Goal: Check status

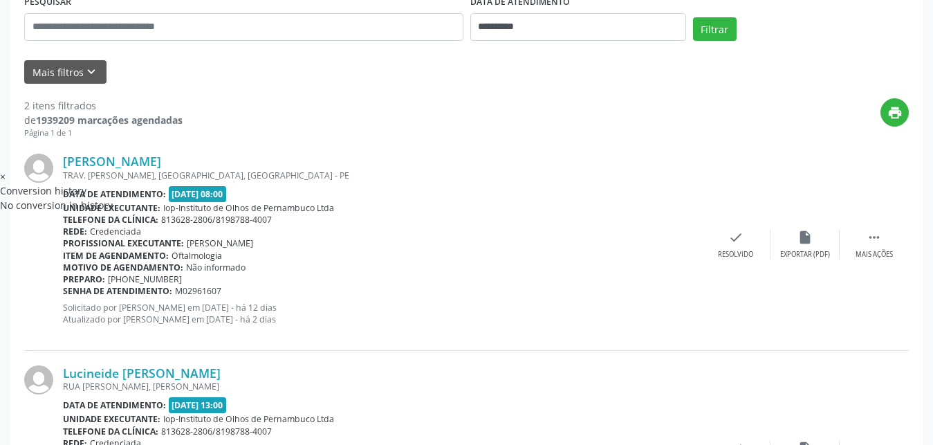
scroll to position [416, 0]
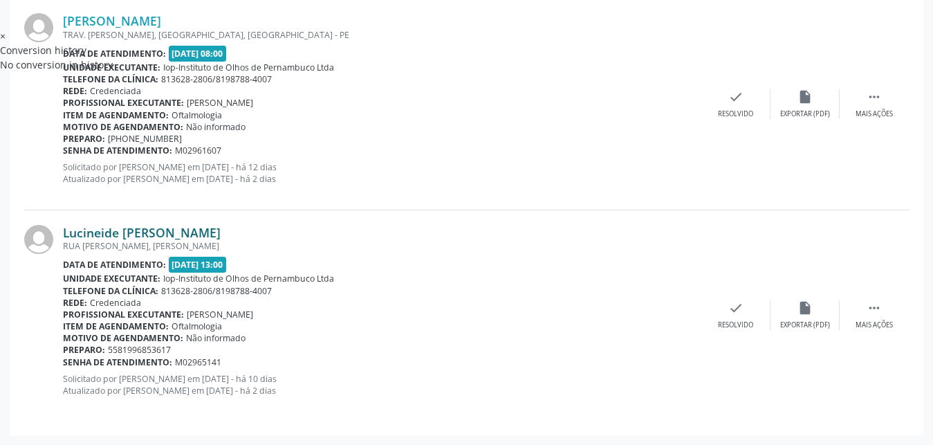
click at [169, 230] on link "Lucineide [PERSON_NAME]" at bounding box center [142, 232] width 158 height 15
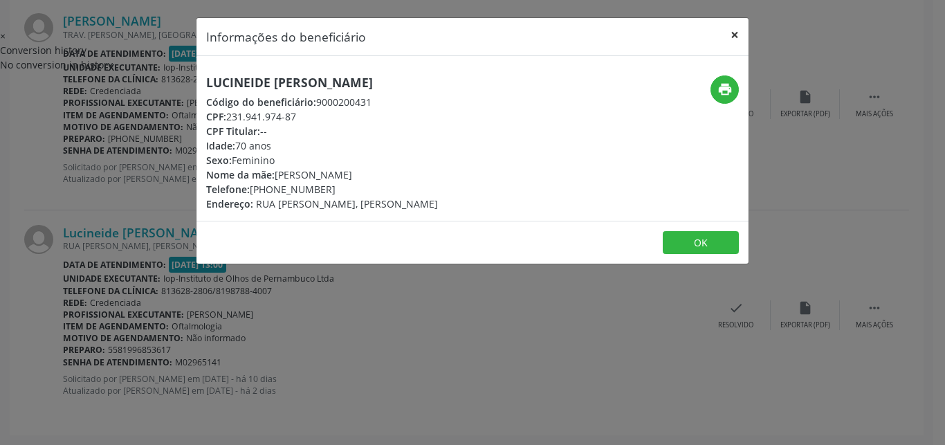
click at [741, 44] on button "×" at bounding box center [735, 35] width 28 height 34
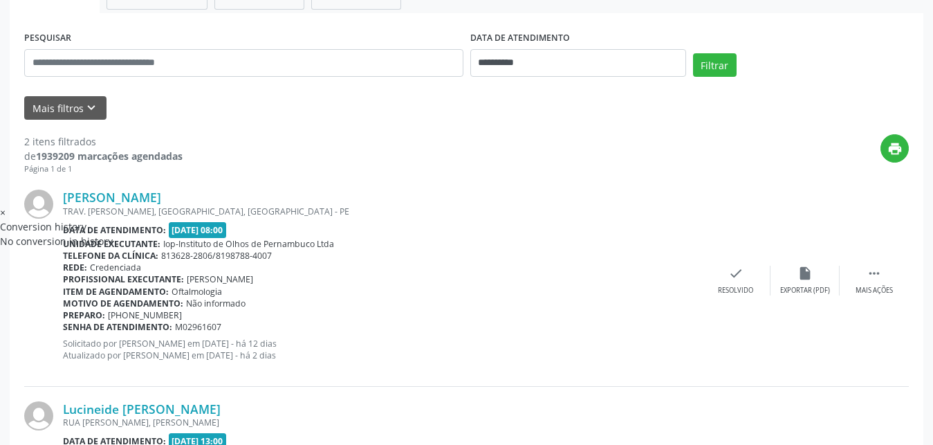
scroll to position [205, 0]
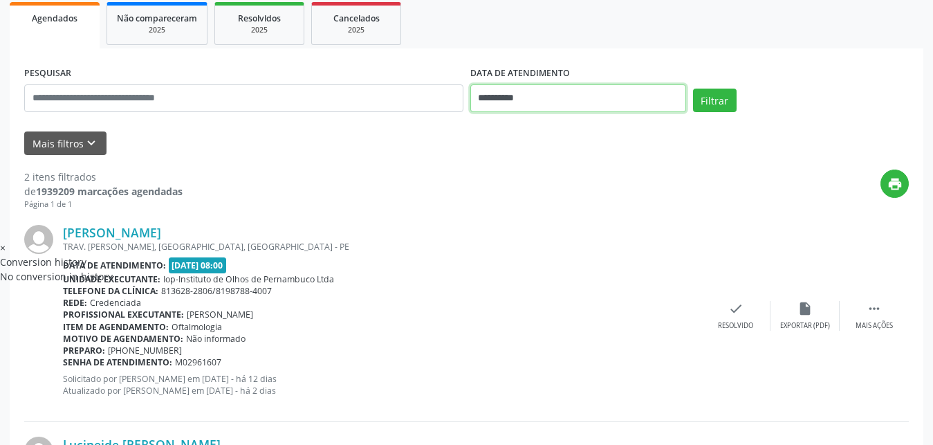
click at [645, 98] on input "**********" at bounding box center [578, 98] width 216 height 28
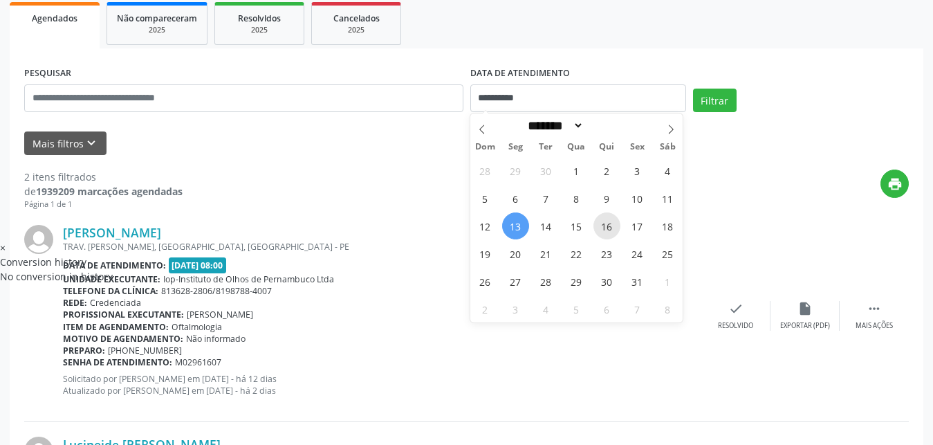
click at [607, 224] on span "16" at bounding box center [606, 225] width 27 height 27
type input "**********"
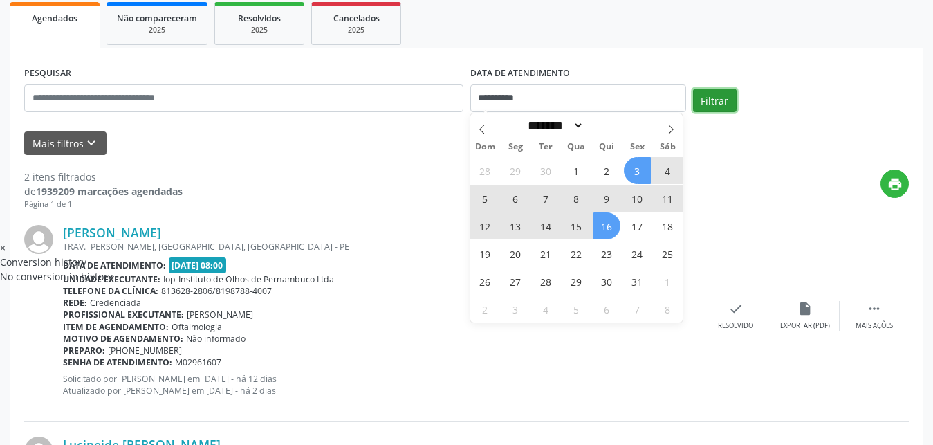
click at [725, 92] on button "Filtrar" at bounding box center [715, 101] width 44 height 24
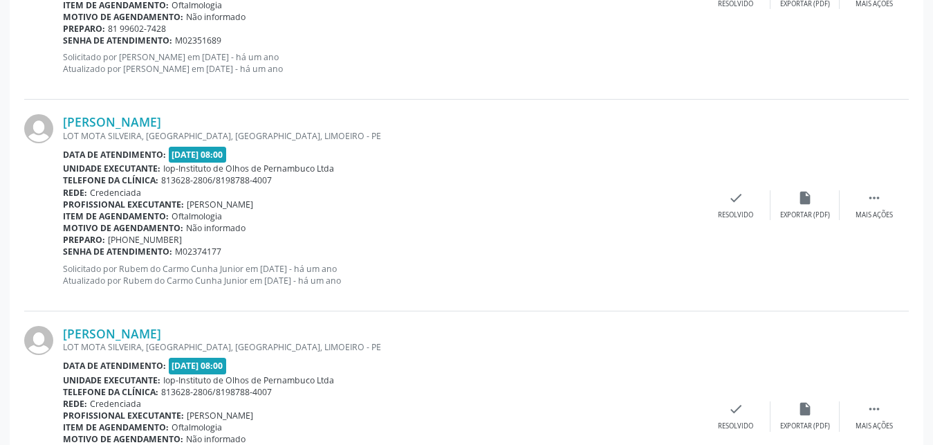
scroll to position [3201, 0]
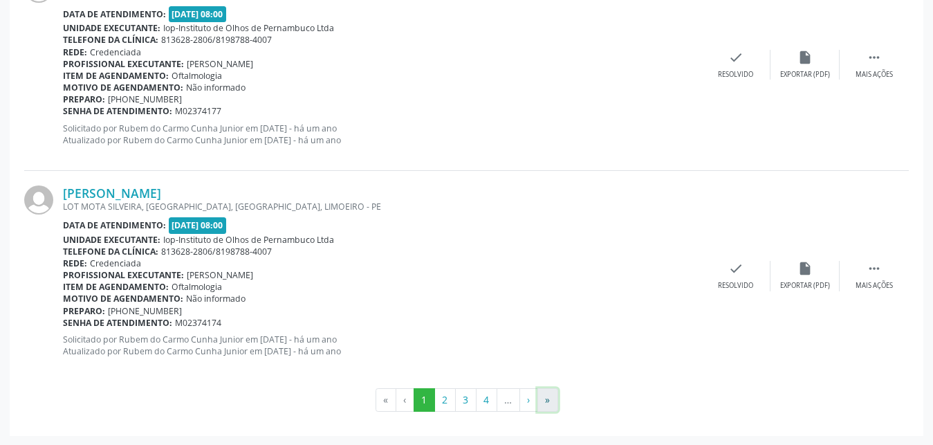
click at [542, 396] on button "»" at bounding box center [547, 400] width 21 height 24
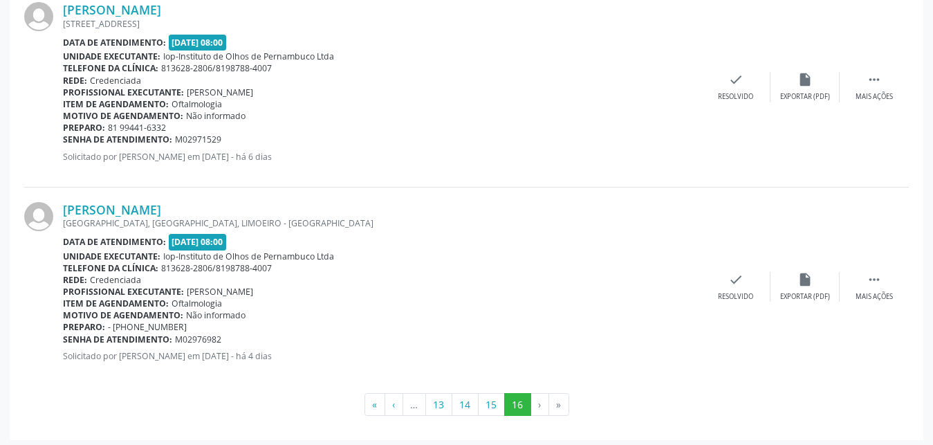
scroll to position [631, 0]
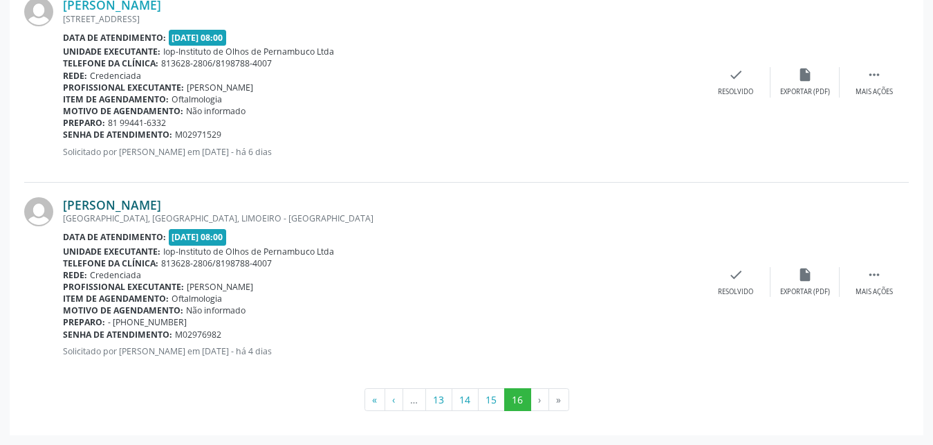
click at [126, 203] on link "[PERSON_NAME]" at bounding box center [112, 204] width 98 height 15
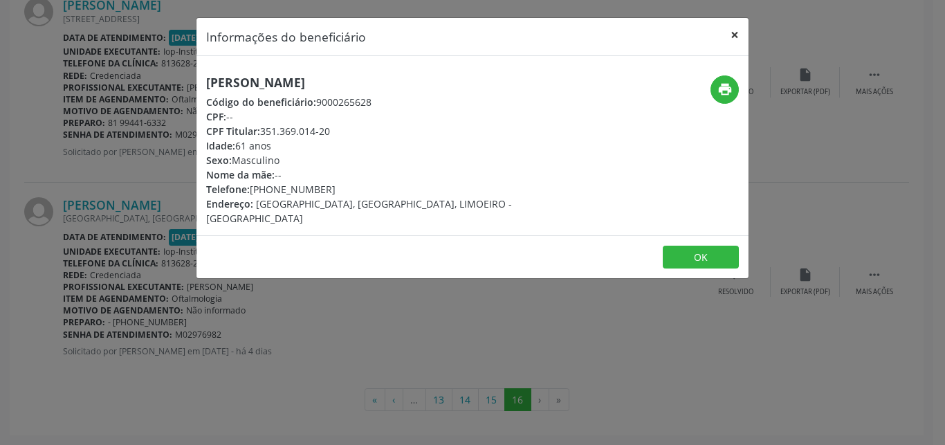
click at [726, 37] on button "×" at bounding box center [735, 35] width 28 height 34
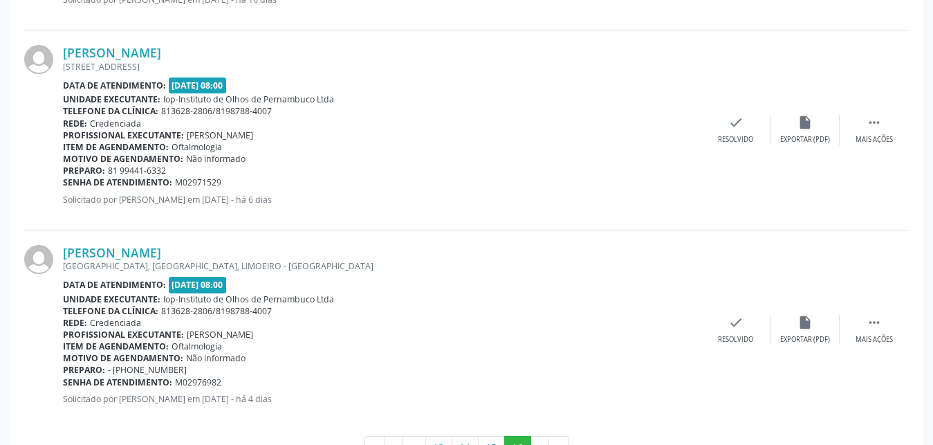
scroll to position [561, 0]
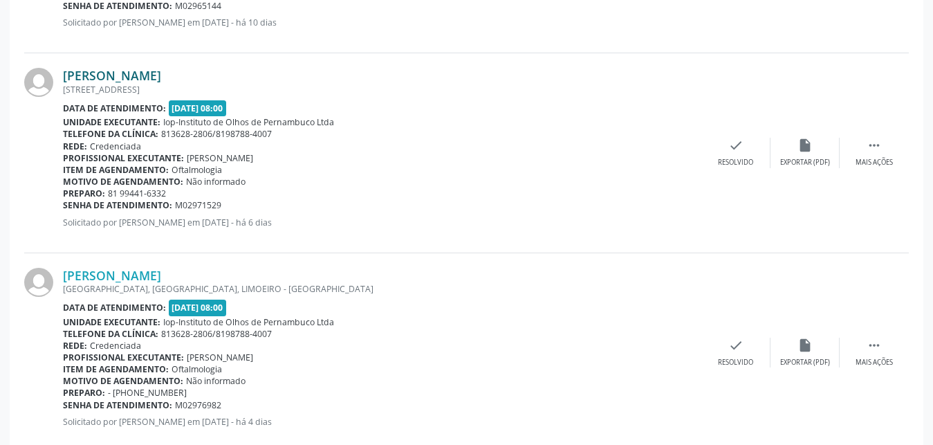
click at [145, 75] on link "[PERSON_NAME]" at bounding box center [112, 75] width 98 height 15
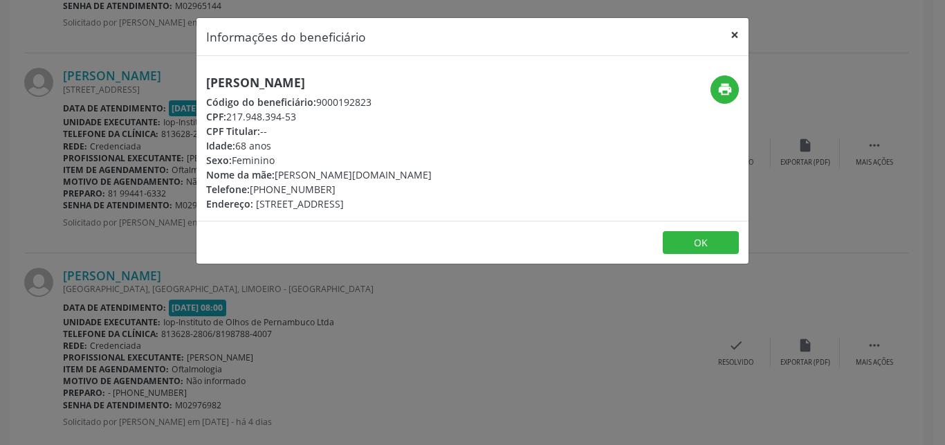
click at [733, 35] on button "×" at bounding box center [735, 35] width 28 height 34
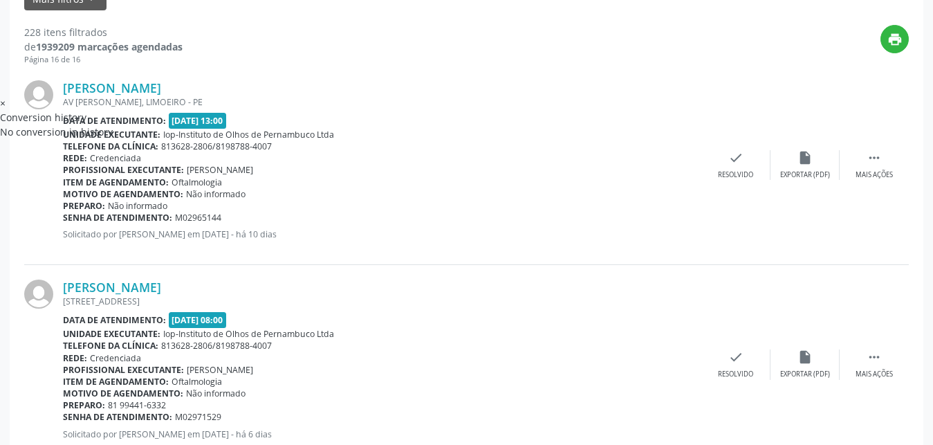
scroll to position [631, 0]
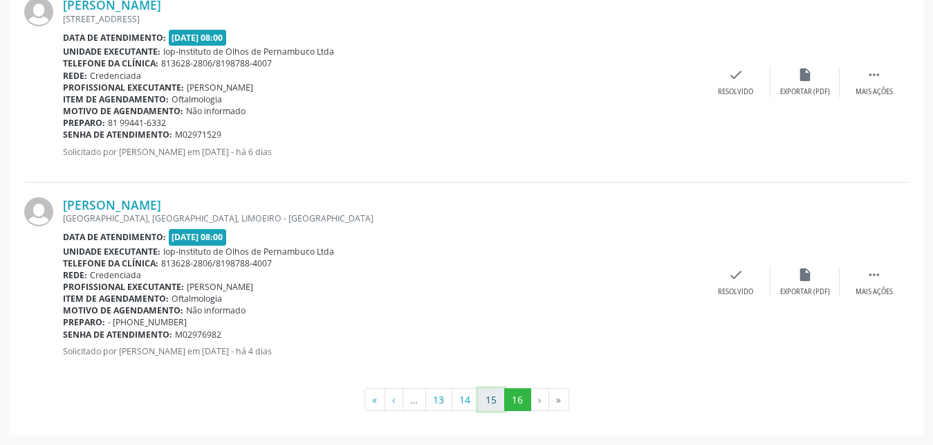
click at [493, 399] on button "15" at bounding box center [491, 400] width 27 height 24
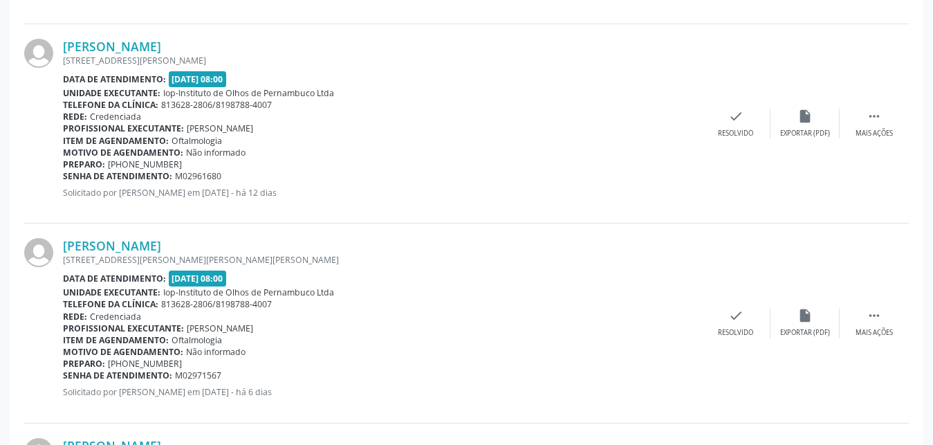
scroll to position [2883, 0]
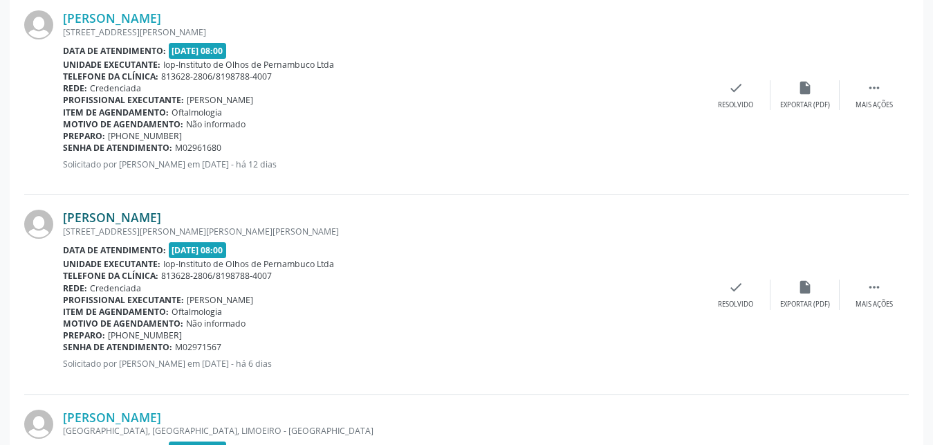
click at [161, 223] on link "[PERSON_NAME]" at bounding box center [112, 217] width 98 height 15
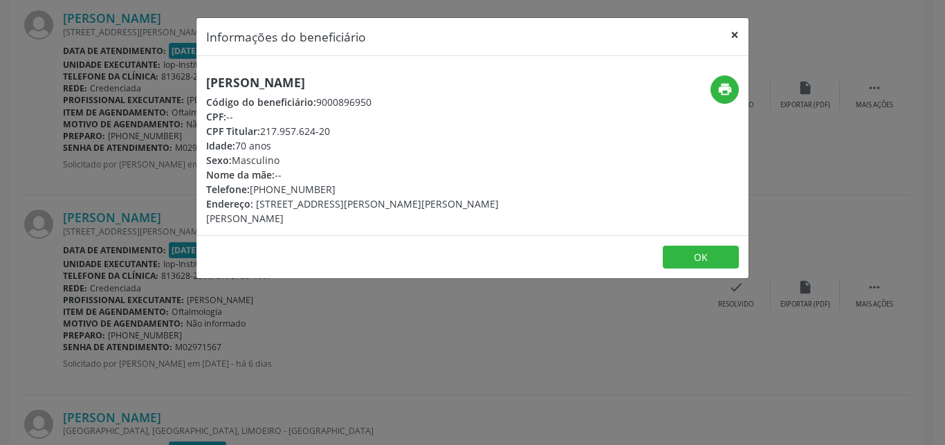
click at [728, 34] on button "×" at bounding box center [735, 35] width 28 height 34
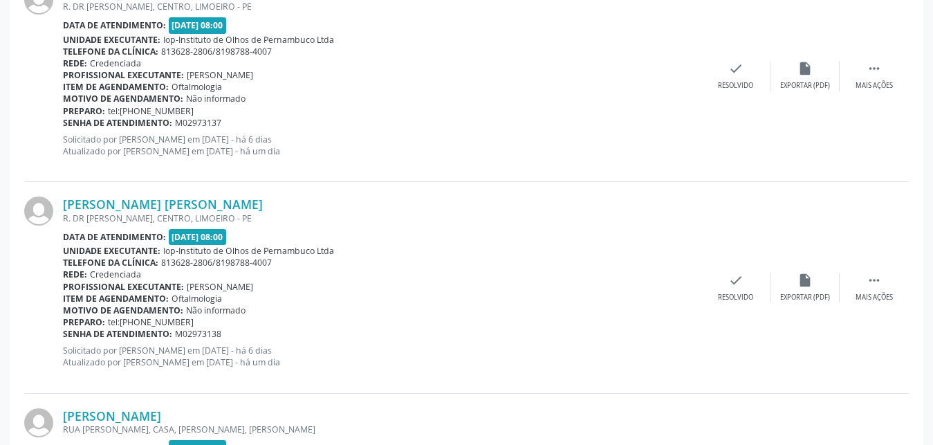
scroll to position [1260, 0]
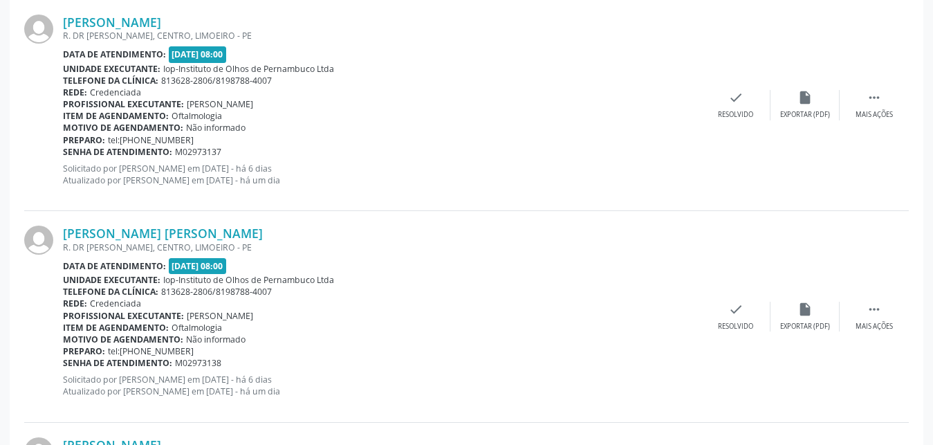
click at [322, 444] on div "[PERSON_NAME]" at bounding box center [382, 444] width 638 height 15
